Goal: Find specific page/section: Find specific page/section

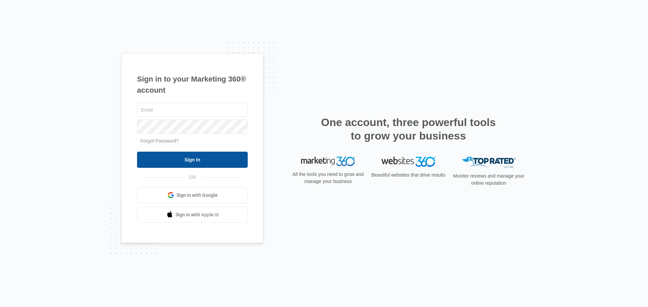
type input "[EMAIL_ADDRESS][DOMAIN_NAME]"
click at [164, 161] on input "Sign In" at bounding box center [192, 160] width 111 height 16
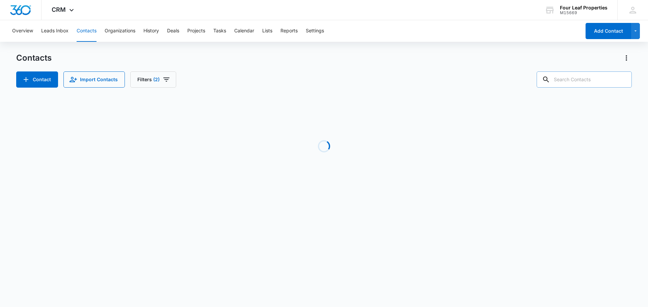
click at [574, 82] on input "text" at bounding box center [584, 80] width 95 height 16
type input "[PERSON_NAME]"
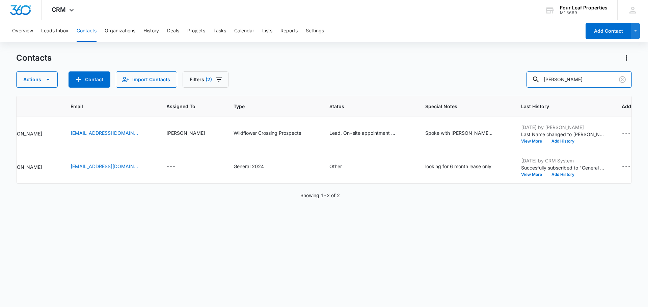
scroll to position [0, 421]
click at [438, 134] on div "Spoke with [PERSON_NAME], interested in purchasing made appointment for [DATE] …" at bounding box center [458, 133] width 67 height 7
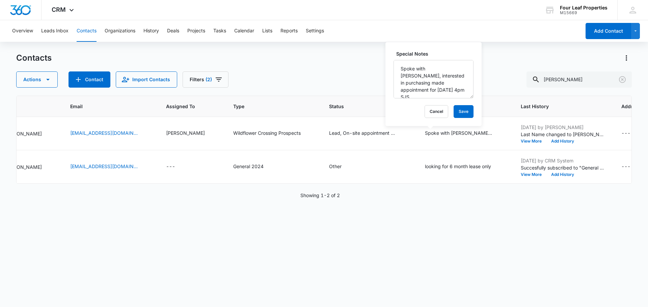
click at [363, 58] on div "Contacts" at bounding box center [324, 58] width 616 height 11
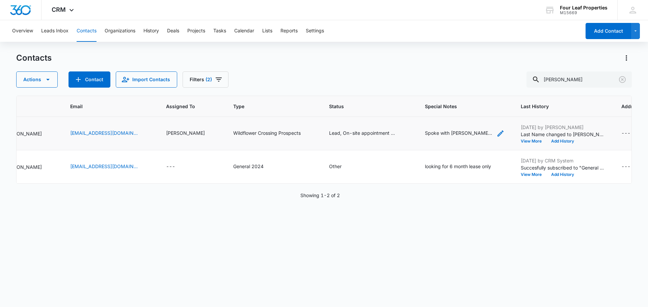
click at [497, 133] on icon "Special Notes - Spoke with Reese, interested in purchasing made appointment for…" at bounding box center [500, 134] width 6 height 6
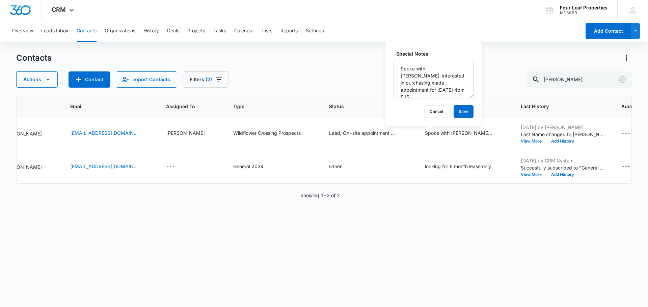
click at [354, 87] on div "Actions Contact Import Contacts Filters (2) [PERSON_NAME]" at bounding box center [324, 80] width 616 height 16
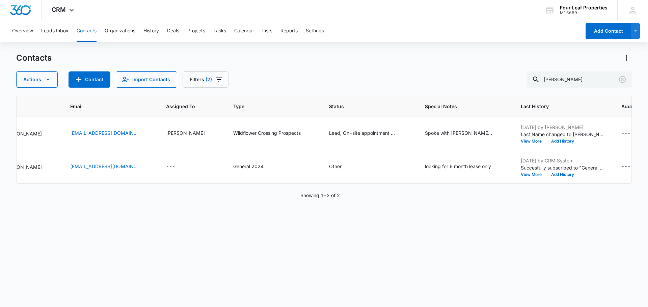
scroll to position [0, 0]
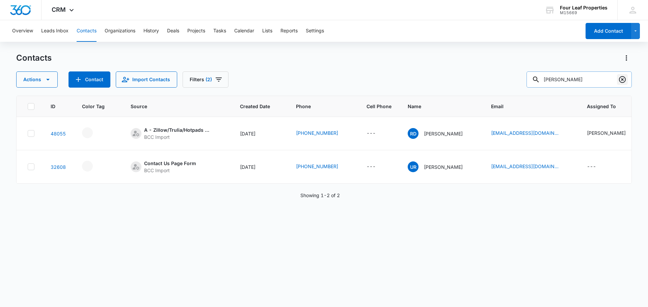
click at [623, 81] on icon "Clear" at bounding box center [622, 80] width 8 height 8
